Goal: Check status

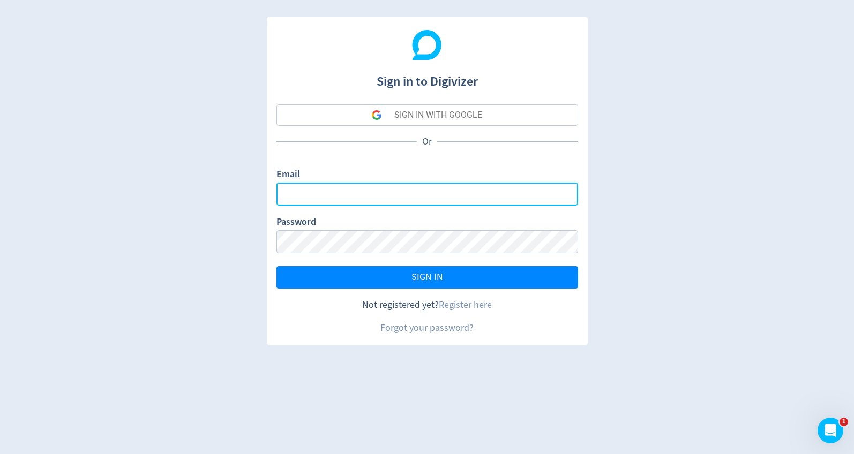
click at [317, 194] on input "Email" at bounding box center [427, 194] width 302 height 23
click at [0, 454] on com-1password-button at bounding box center [0, 454] width 0 height 0
type input "[PERSON_NAME][EMAIL_ADDRESS][DOMAIN_NAME]"
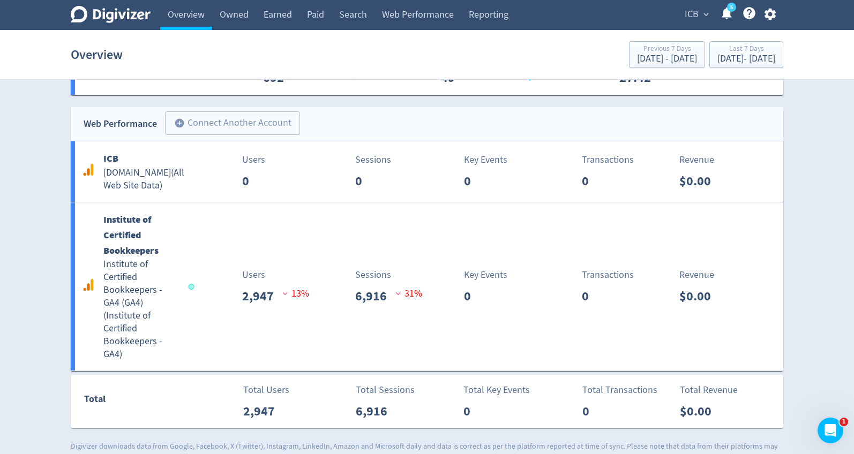
scroll to position [1134, 0]
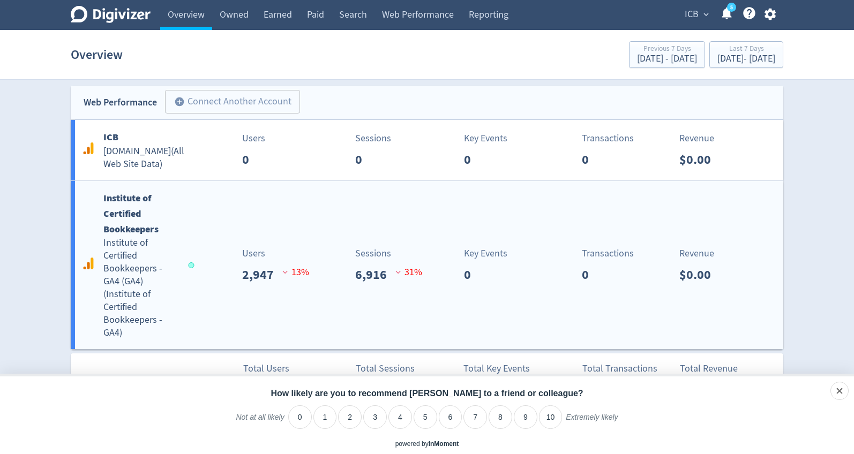
click at [130, 209] on b "Institute of Certified Bookkeepers" at bounding box center [130, 214] width 55 height 44
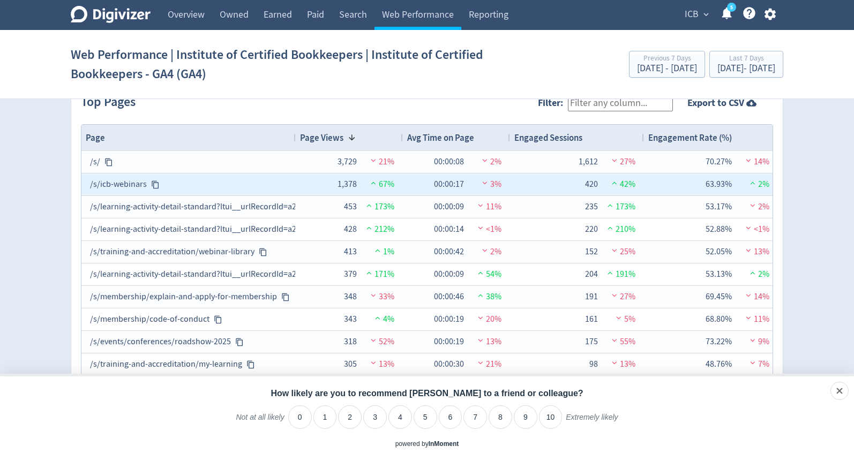
scroll to position [1126, 0]
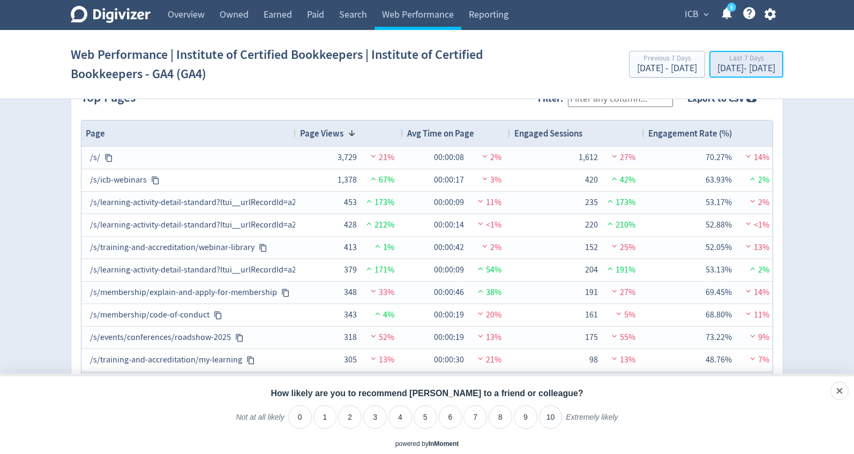
click at [717, 67] on div "[DATE] - [DATE]" at bounding box center [746, 69] width 58 height 10
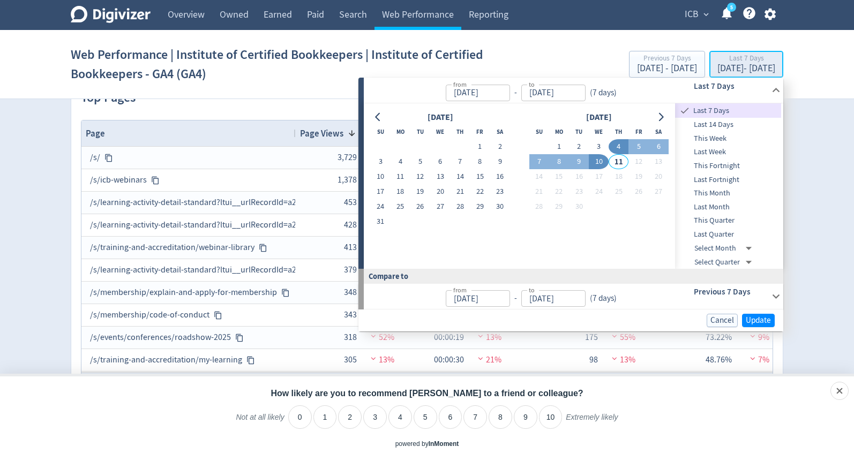
type input "[DATE]"
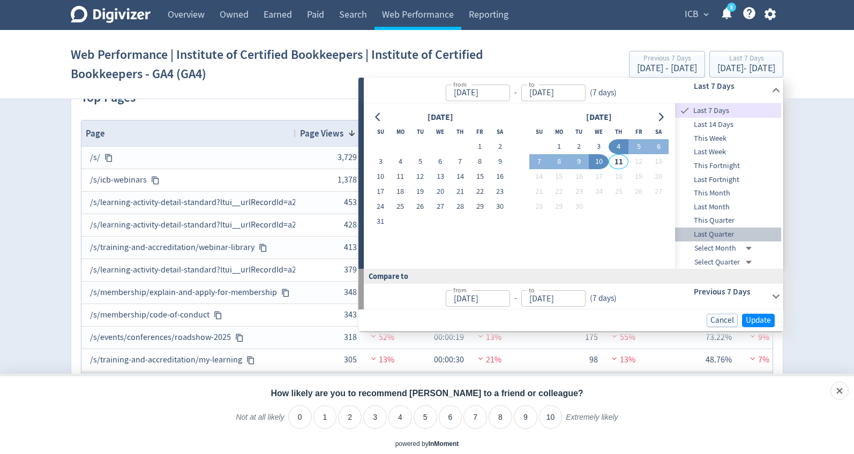
click at [704, 234] on span "Last Quarter" at bounding box center [728, 235] width 106 height 12
type input "[DATE]"
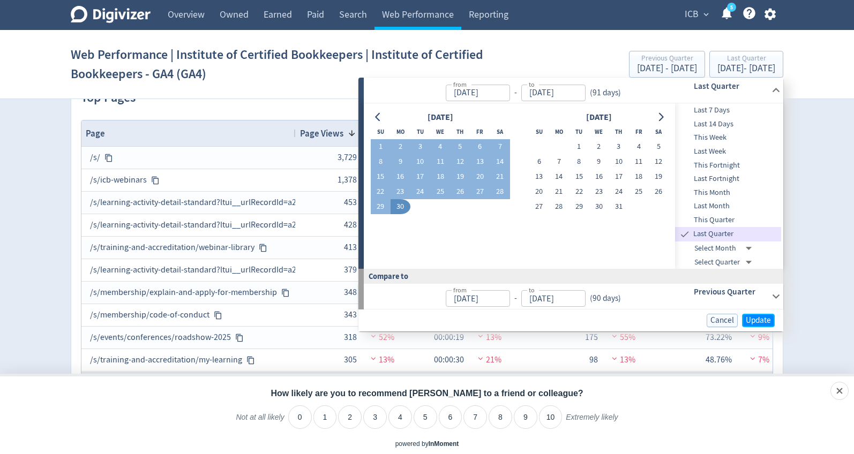
click at [757, 317] on span "Update" at bounding box center [758, 321] width 25 height 8
